Goal: Task Accomplishment & Management: Complete application form

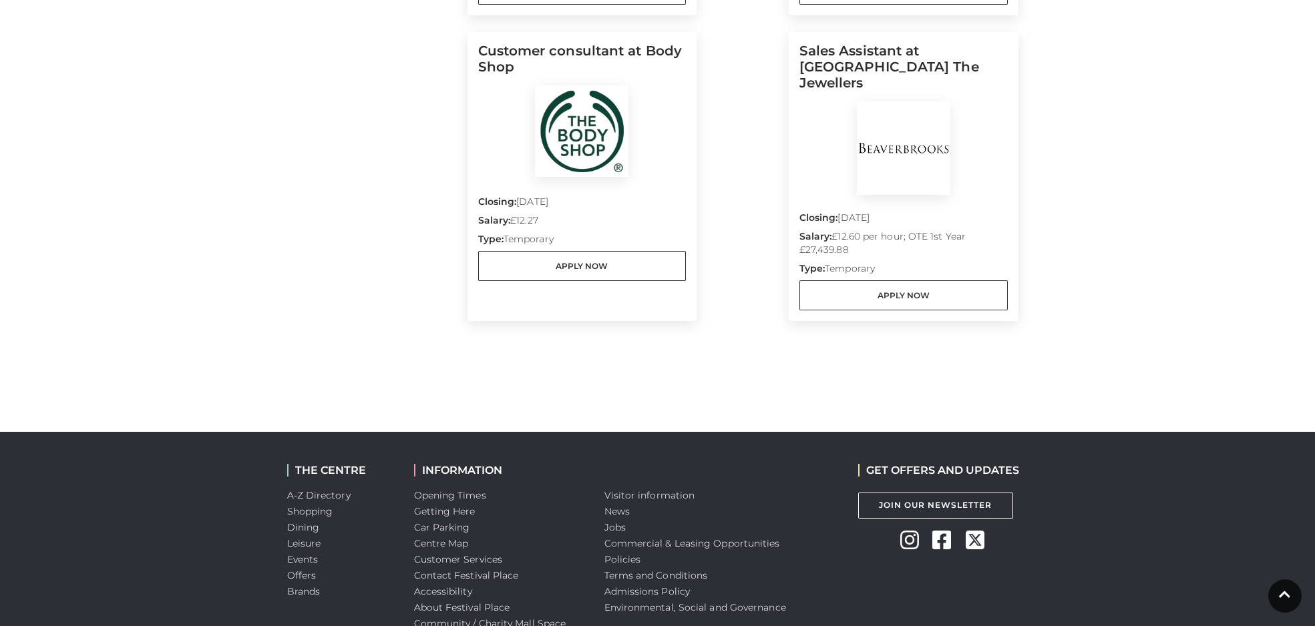
scroll to position [1280, 0]
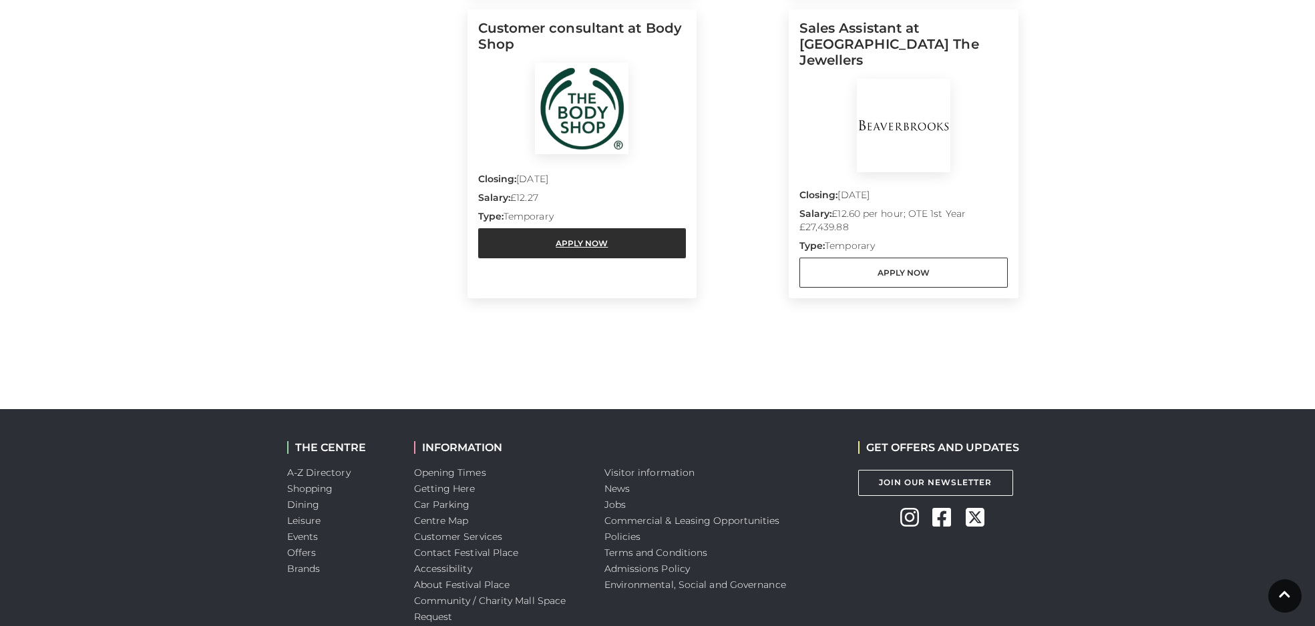
click at [613, 249] on link "Apply Now" at bounding box center [582, 243] width 208 height 30
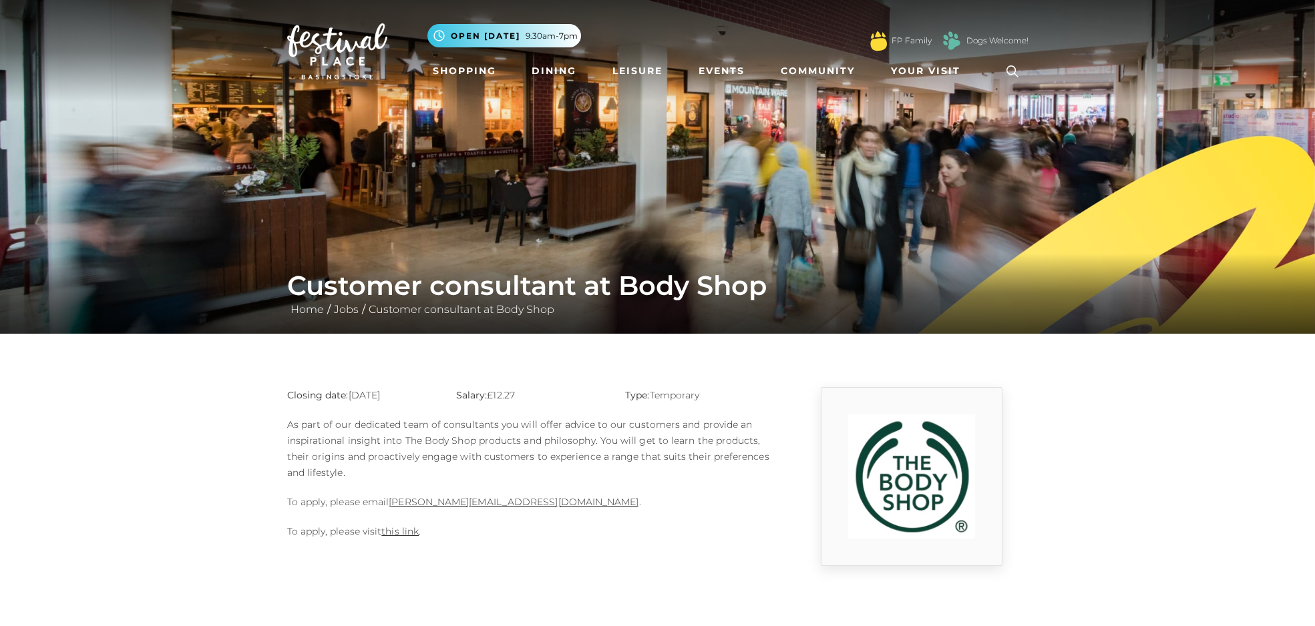
drag, startPoint x: 557, startPoint y: 500, endPoint x: 388, endPoint y: 501, distance: 169.0
click at [388, 501] on p "To apply, please email [PERSON_NAME][EMAIL_ADDRESS][DOMAIN_NAME] ." at bounding box center [531, 502] width 488 height 16
copy p "[PERSON_NAME][EMAIL_ADDRESS][DOMAIN_NAME] ."
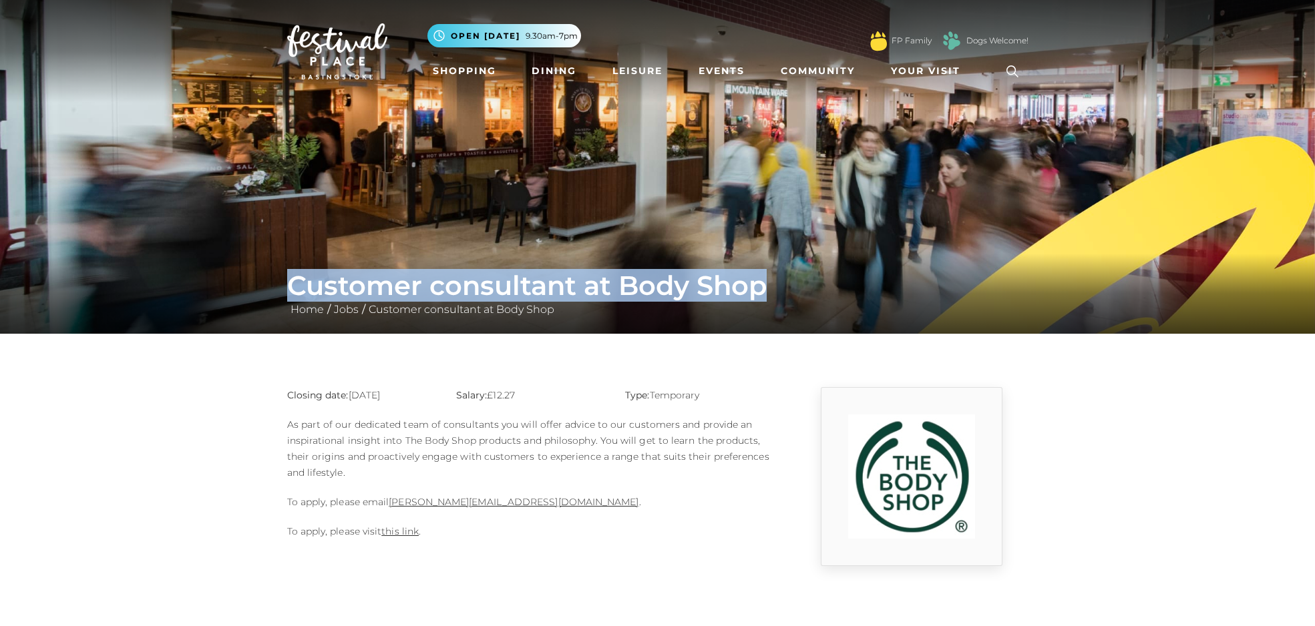
drag, startPoint x: 767, startPoint y: 293, endPoint x: 284, endPoint y: 295, distance: 482.8
click at [284, 295] on div "Customer consultant at Body Shop Home / Jobs / Customer consultant at Body Shop" at bounding box center [657, 294] width 761 height 48
copy h1 "Customer consultant at Body Shop"
